Goal: Transaction & Acquisition: Purchase product/service

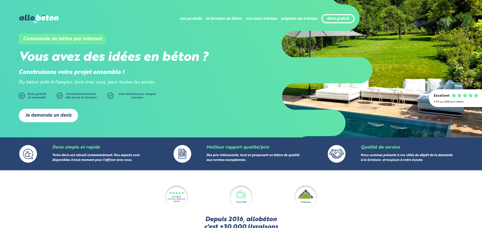
click at [49, 114] on link "Je demande un devis" at bounding box center [48, 115] width 59 height 13
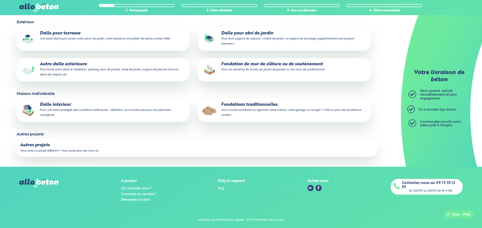
scroll to position [74, 0]
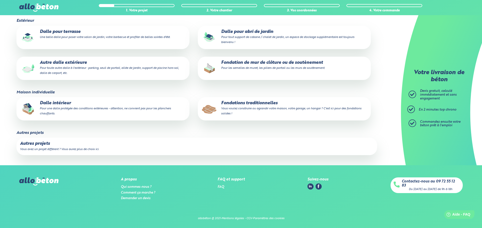
click at [64, 66] on p "Autre dalle extérieure Pour toute autre dalle à l'extérieur : parking, seuil de…" at bounding box center [103, 67] width 166 height 15
click at [0, 0] on input "Autre dalle extérieure Pour toute autre dalle à l'extérieur : parking, seuil de…" at bounding box center [0, 0] width 0 height 0
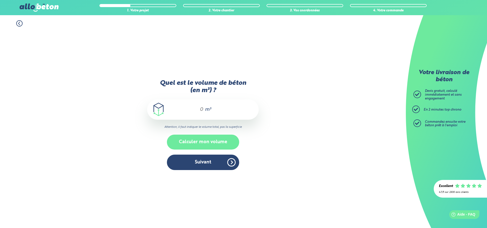
click at [202, 140] on button "Calculer mon volume" at bounding box center [203, 142] width 72 height 15
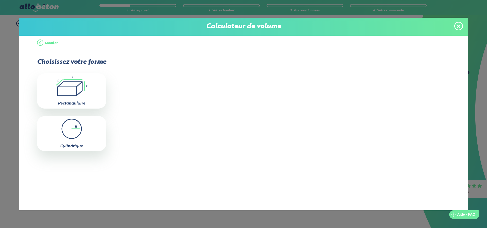
click at [73, 92] on icon ".icon-calc-rectanglea{fill:none;stroke-linecap:round;stroke-width:3px;stroke:#6…" at bounding box center [72, 86] width 64 height 20
type input "0"
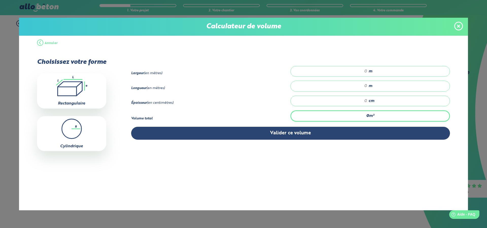
click at [346, 71] on input "number" at bounding box center [330, 71] width 71 height 5
type input "3"
type input "3.94"
click at [359, 86] on input "number" at bounding box center [330, 86] width 71 height 5
type input "7"
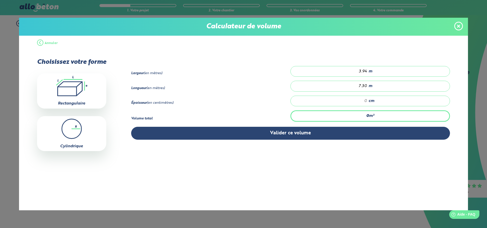
type input "7.30"
click at [357, 104] on input "number" at bounding box center [330, 101] width 71 height 5
type input "0.288"
type input "1"
type input "4.602"
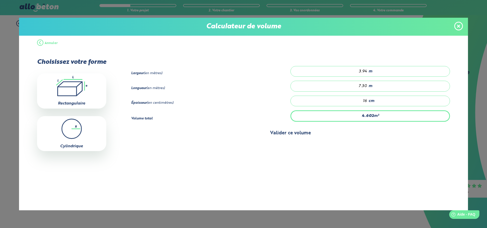
type input "16"
click at [274, 135] on button "Valider ce volume" at bounding box center [290, 133] width 319 height 13
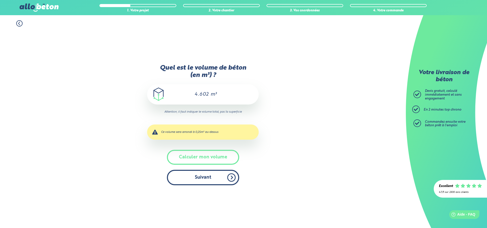
click at [196, 177] on button "Suivant" at bounding box center [203, 177] width 72 height 15
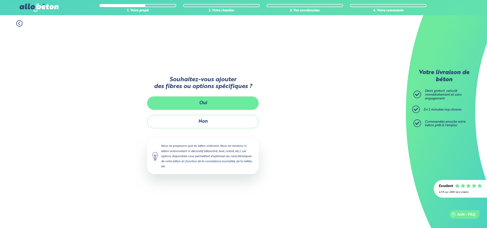
click at [193, 105] on button "Oui" at bounding box center [203, 103] width 112 height 13
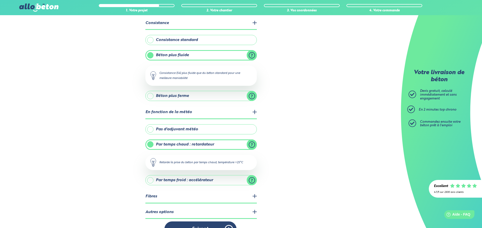
scroll to position [43, 0]
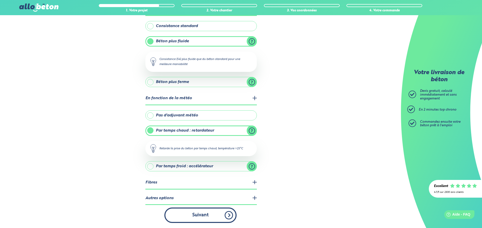
click at [195, 215] on button "Suivant" at bounding box center [200, 215] width 72 height 15
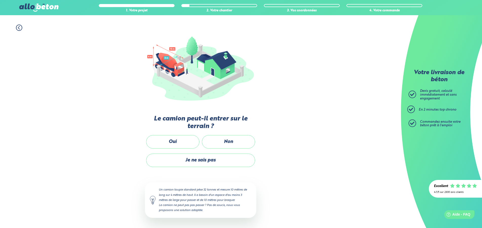
scroll to position [36, 0]
click at [221, 140] on label "Non" at bounding box center [228, 142] width 53 height 13
click at [0, 0] on input "Non" at bounding box center [0, 0] width 0 height 0
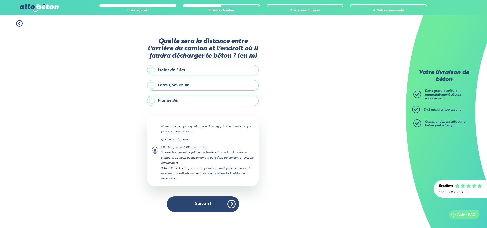
click at [164, 85] on label "Entre 1,5m et 3m" at bounding box center [203, 85] width 112 height 10
click at [0, 0] on input "Entre 1,5m et 3m" at bounding box center [0, 0] width 0 height 0
click at [196, 203] on button "Suivant" at bounding box center [203, 204] width 72 height 15
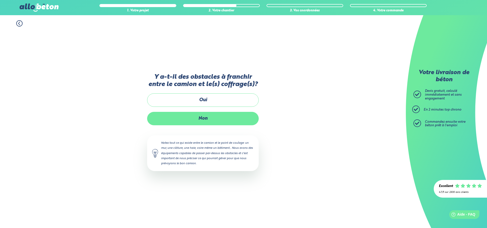
click at [204, 119] on label "Non" at bounding box center [203, 118] width 112 height 13
click at [0, 0] on input "Non" at bounding box center [0, 0] width 0 height 0
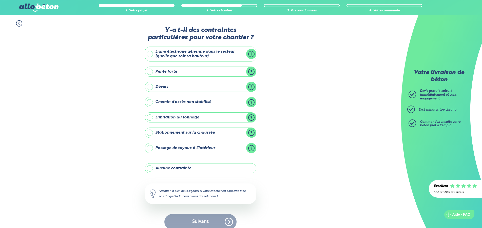
click at [152, 132] on label "Stationnement sur la chaussée" at bounding box center [201, 133] width 112 height 10
click at [0, 0] on input "Stationnement sur la chaussée" at bounding box center [0, 0] width 0 height 0
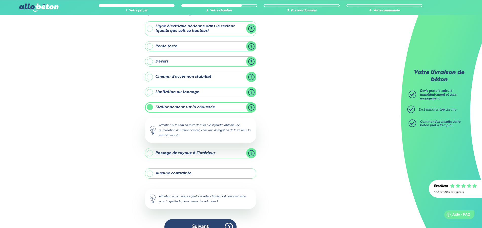
scroll to position [37, 0]
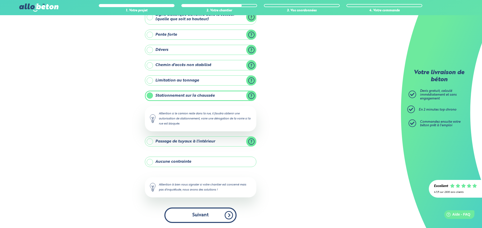
click at [197, 215] on button "Suivant" at bounding box center [200, 215] width 72 height 15
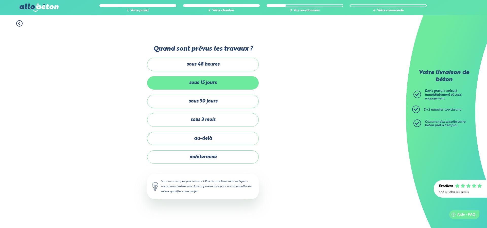
click at [208, 82] on label "sous 15 jours" at bounding box center [203, 82] width 112 height 13
click at [0, 0] on input "sous 15 jours" at bounding box center [0, 0] width 0 height 0
